Goal: Transaction & Acquisition: Purchase product/service

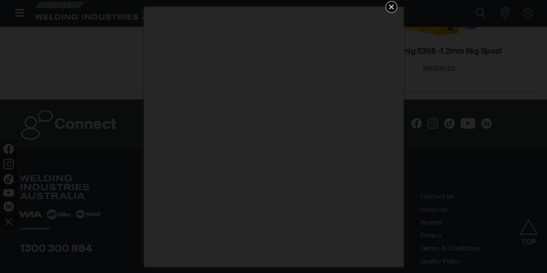
click at [395, 6] on icon "Get 5 WIA Welding Guides Free!" at bounding box center [391, 7] width 10 height 10
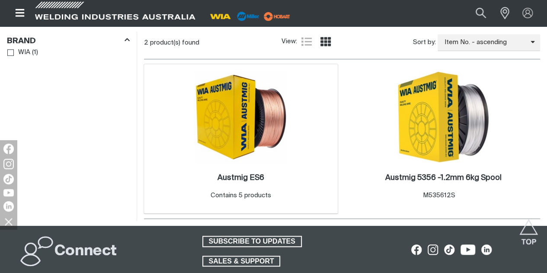
scroll to position [216, 0]
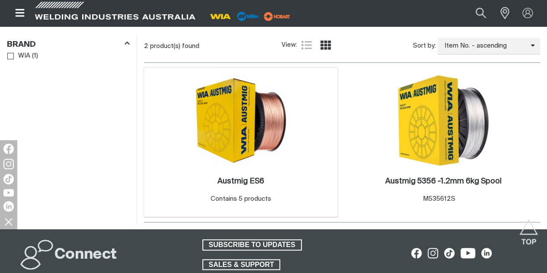
click at [249, 166] on img at bounding box center [241, 120] width 93 height 93
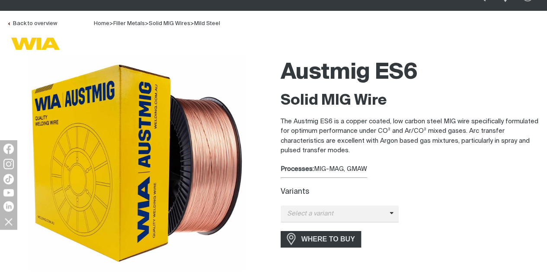
scroll to position [130, 0]
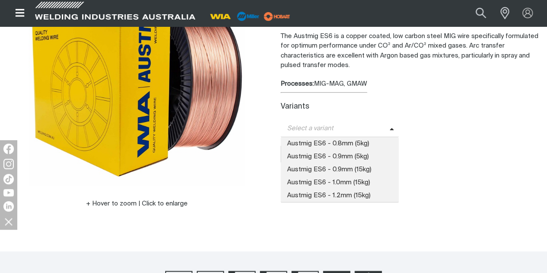
click at [384, 125] on span "Select a variant" at bounding box center [335, 129] width 109 height 10
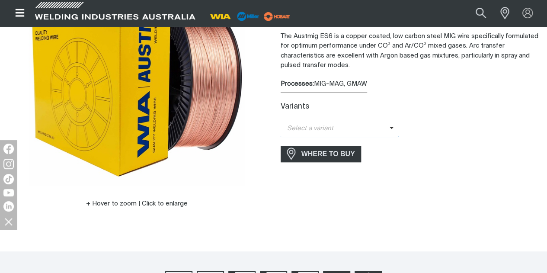
click at [384, 125] on span "Select a variant" at bounding box center [335, 129] width 109 height 10
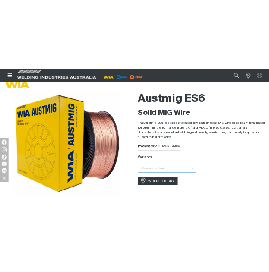
scroll to position [43, 0]
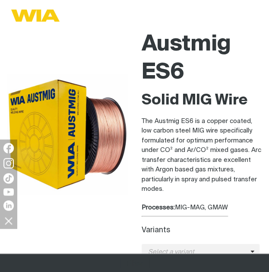
click at [220, 166] on p "The Austmig ES6 is a copper coated, low carbon steel MIG wire specifically form…" at bounding box center [202, 156] width 121 height 78
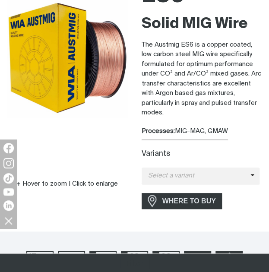
scroll to position [173, 0]
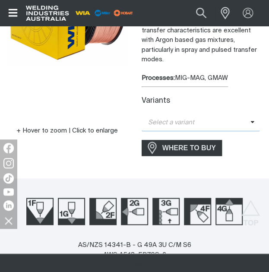
click at [228, 124] on span "Select a variant" at bounding box center [196, 123] width 109 height 10
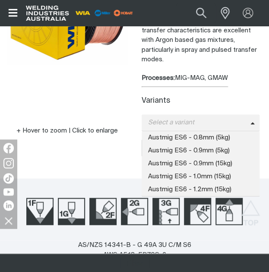
click at [252, 65] on div "Austmig ES6 Solid MIG Wire The Austmig ES6 is a copper coated, low carbon steel…" at bounding box center [202, 29] width 121 height 264
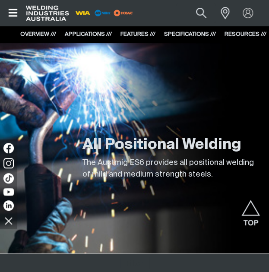
scroll to position [432, 0]
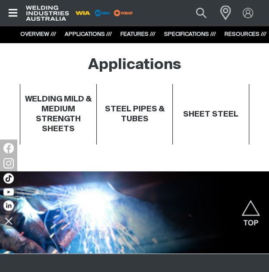
click at [230, 14] on span at bounding box center [223, 12] width 19 height 17
